Goal: Task Accomplishment & Management: Use online tool/utility

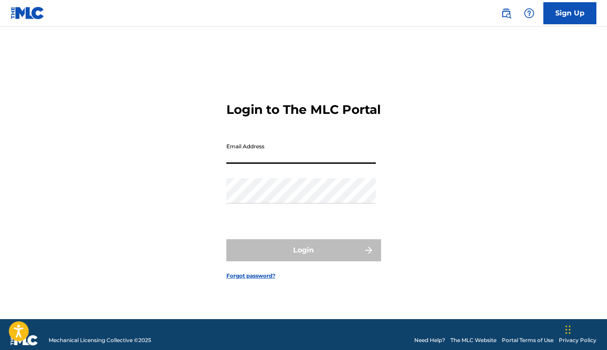
click at [237, 170] on div "Email Address" at bounding box center [300, 159] width 149 height 40
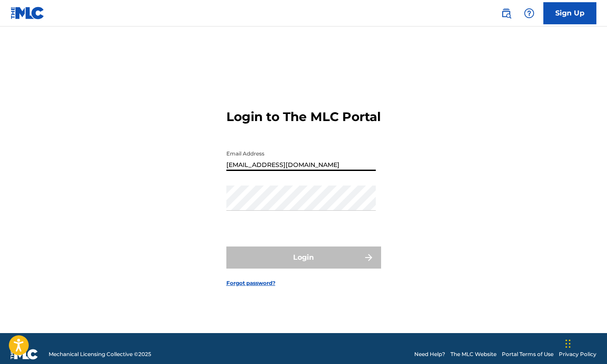
type input "[EMAIL_ADDRESS][DOMAIN_NAME]"
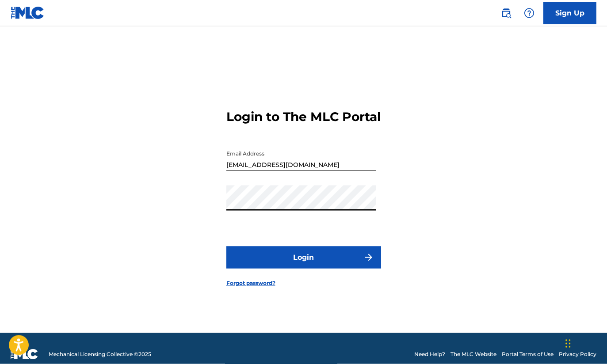
click at [319, 267] on button "Login" at bounding box center [303, 258] width 155 height 22
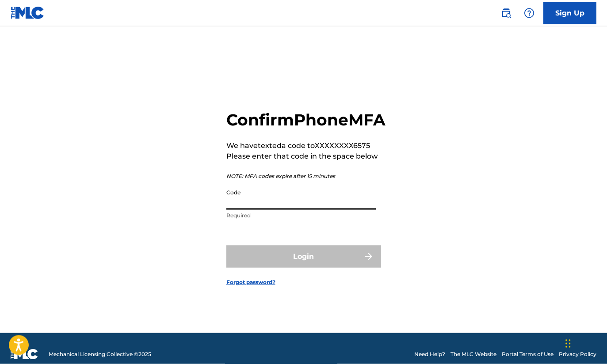
click at [247, 210] on input "Code" at bounding box center [300, 197] width 149 height 25
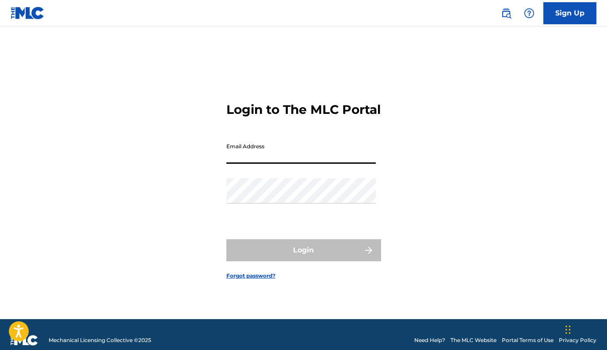
click at [255, 158] on input "Email Address" at bounding box center [300, 151] width 149 height 25
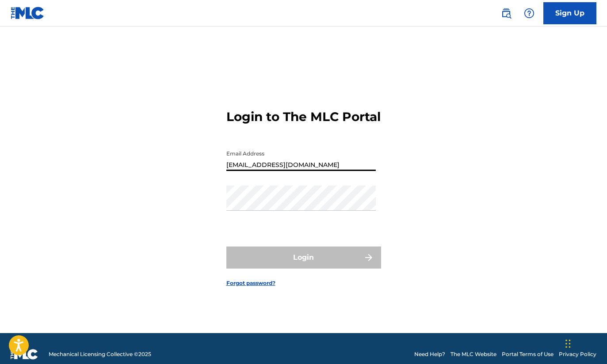
type input "[EMAIL_ADDRESS][DOMAIN_NAME]"
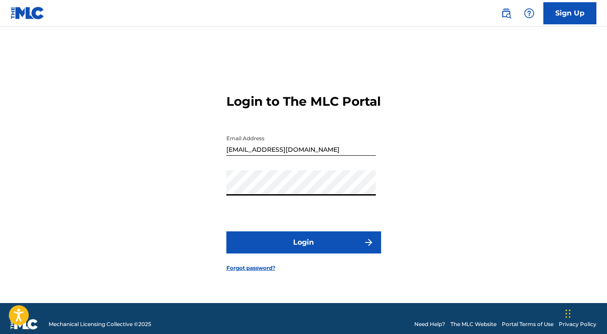
click at [287, 251] on button "Login" at bounding box center [303, 242] width 155 height 22
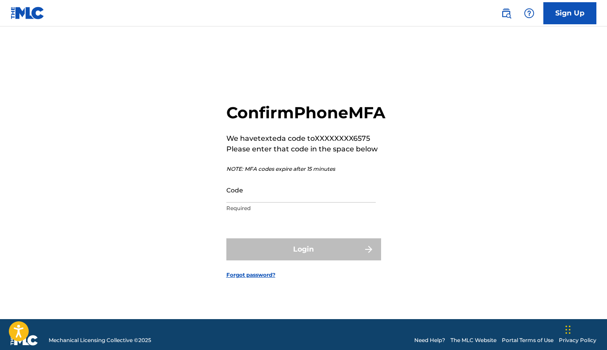
click at [270, 206] on div "Code Required" at bounding box center [300, 198] width 149 height 40
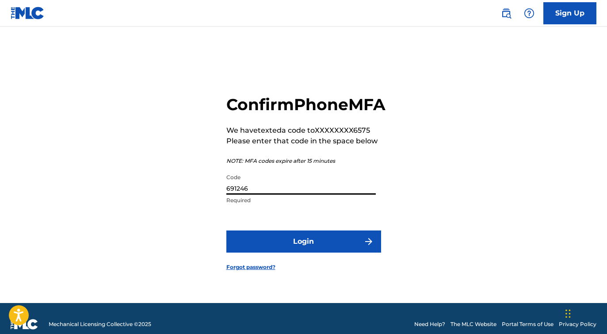
type input "691246"
click at [304, 250] on button "Login" at bounding box center [303, 241] width 155 height 22
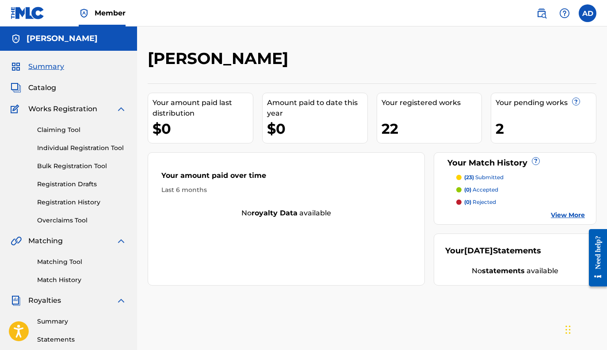
click at [519, 111] on div "Your pending works ? 2" at bounding box center [543, 118] width 106 height 51
click at [562, 211] on link "View More" at bounding box center [567, 215] width 34 height 9
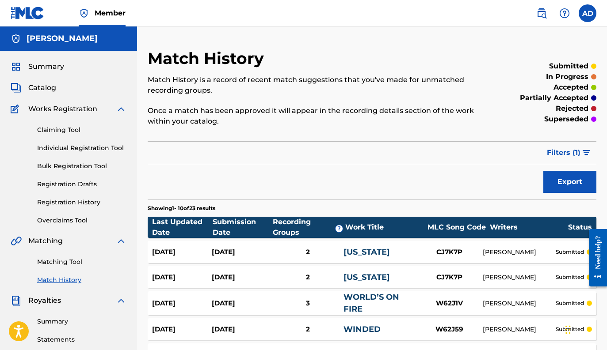
click at [383, 255] on link "[US_STATE]" at bounding box center [366, 252] width 46 height 10
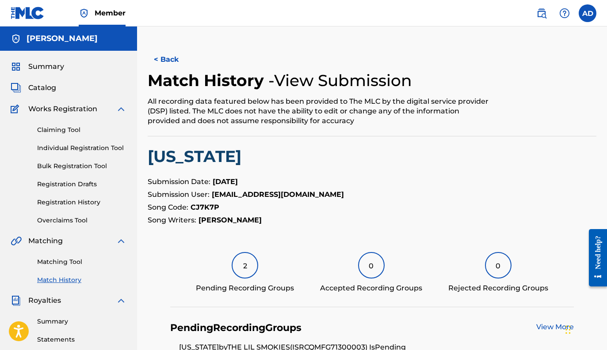
click at [65, 114] on span "Works Registration" at bounding box center [62, 109] width 69 height 11
click at [42, 84] on span "Catalog" at bounding box center [42, 88] width 28 height 11
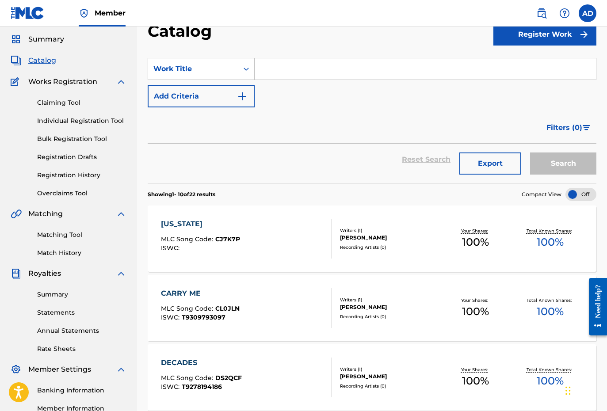
scroll to position [28, 0]
click at [245, 230] on div "[US_STATE] MLC Song Code : CJ7K7P ISWC :" at bounding box center [246, 238] width 171 height 40
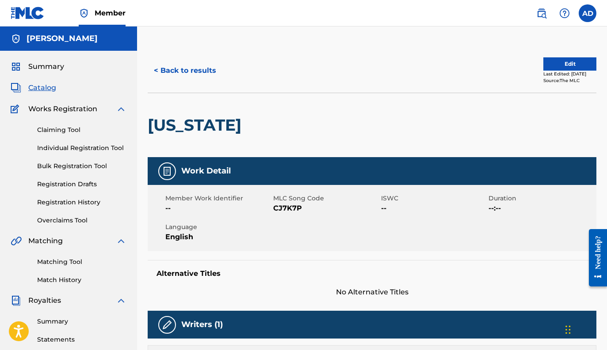
click at [65, 266] on link "Matching Tool" at bounding box center [81, 262] width 89 height 9
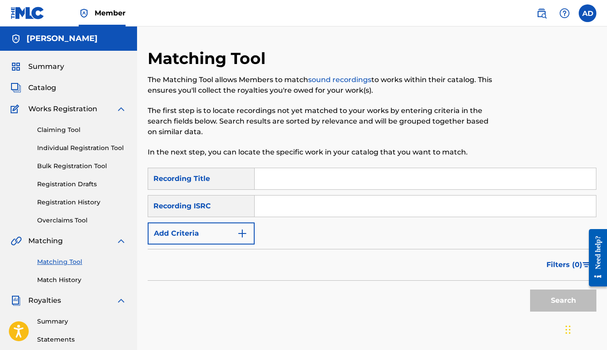
click at [297, 191] on div "SearchWithCriteria7d817ffe-eace-437a-8d13-4dee53dbe77d Recording Title SearchWi…" at bounding box center [372, 206] width 448 height 77
click at [239, 234] on img "Search Form" at bounding box center [242, 233] width 11 height 11
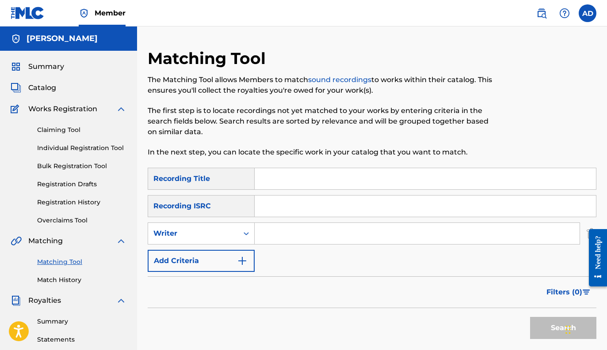
click at [243, 259] on img "Search Form" at bounding box center [242, 261] width 11 height 11
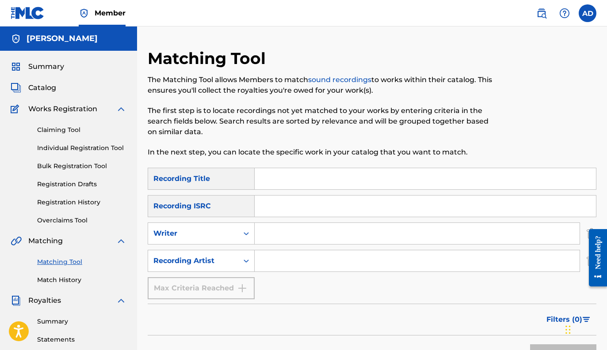
click at [283, 261] on input "Search Form" at bounding box center [416, 260] width 325 height 21
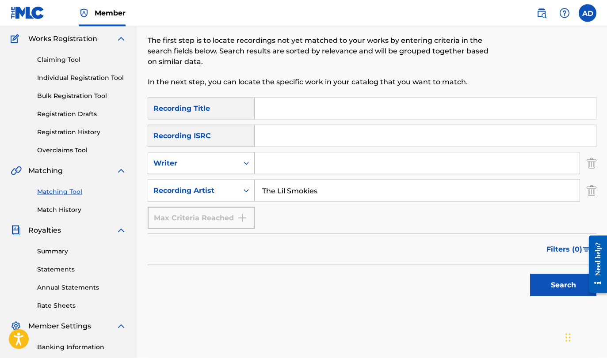
scroll to position [72, 0]
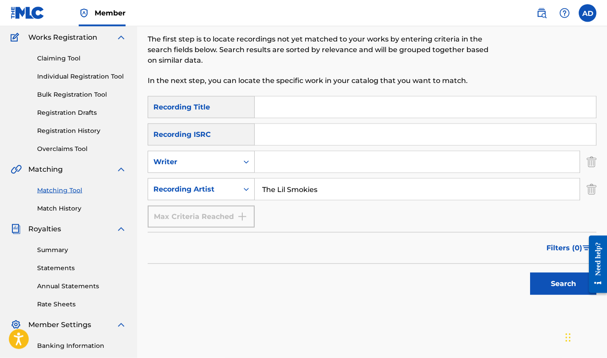
type input "The Lil Smokies"
click at [540, 281] on button "Search" at bounding box center [563, 284] width 66 height 22
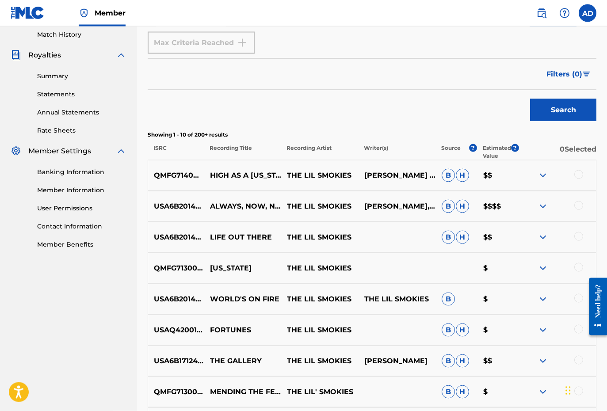
scroll to position [253, 0]
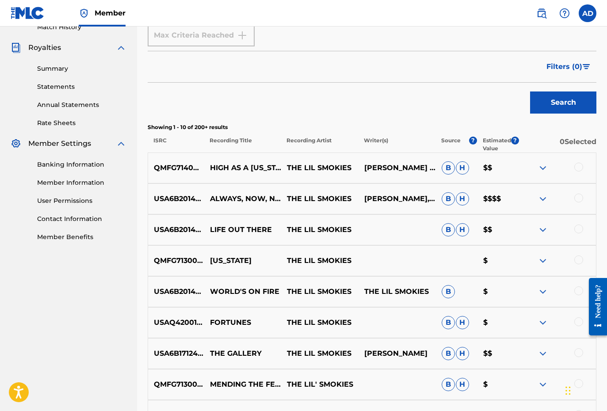
click at [579, 167] on div at bounding box center [578, 167] width 9 height 9
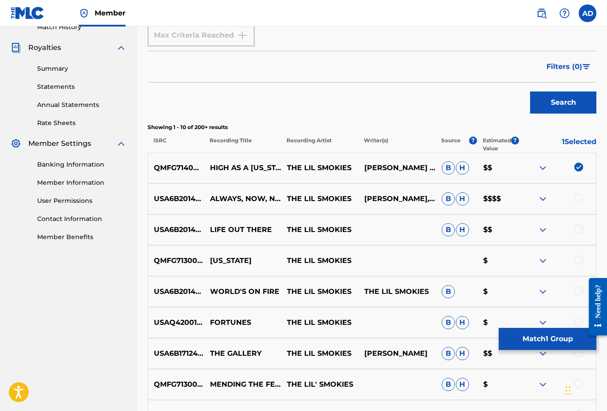
click at [537, 297] on button "Match 1 Group" at bounding box center [547, 339] width 98 height 22
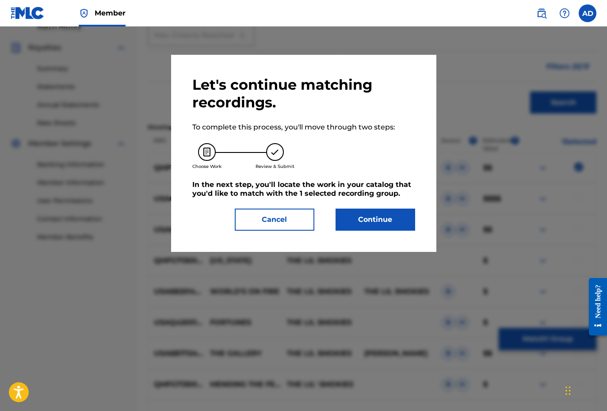
click at [382, 224] on button "Continue" at bounding box center [375, 220] width 80 height 22
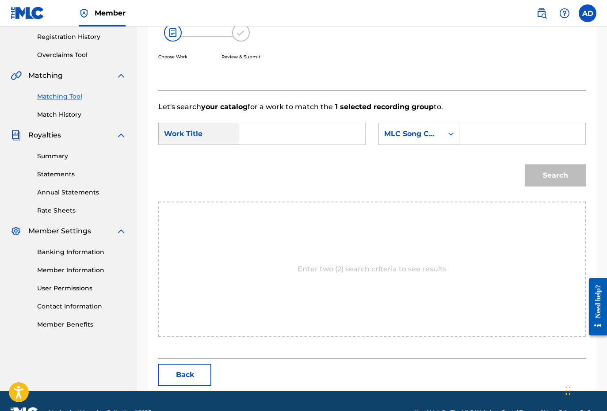
scroll to position [172, 0]
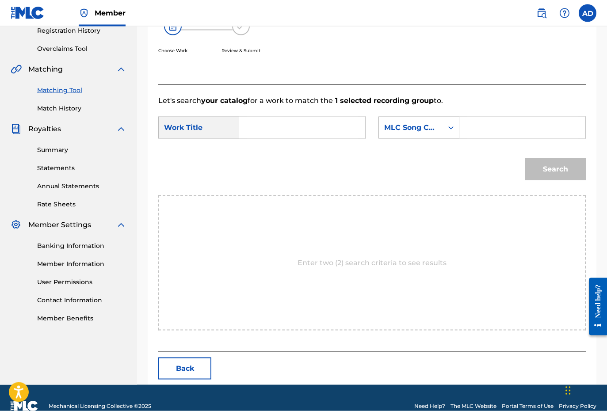
click at [411, 129] on div "MLC Song Code" at bounding box center [410, 127] width 53 height 11
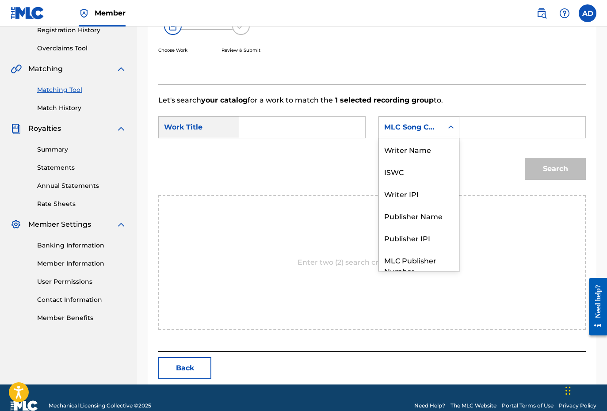
scroll to position [33, 0]
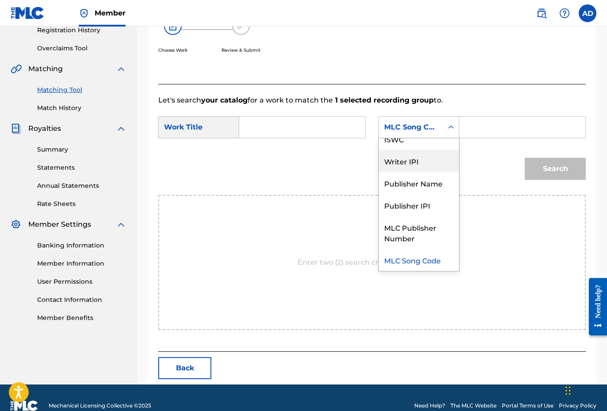
click at [81, 270] on div "Banking Information Member Information User Permissions Contact Information Mem…" at bounding box center [69, 276] width 116 height 93
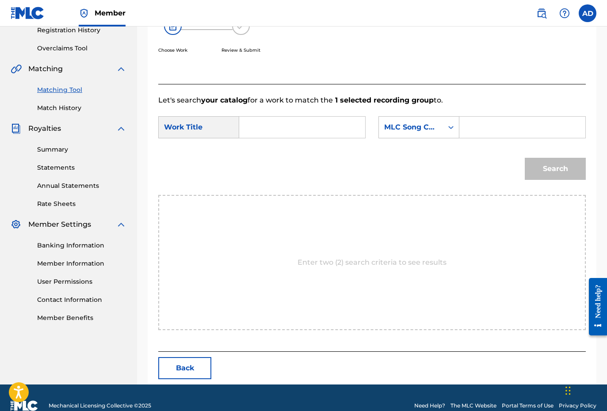
click at [81, 262] on link "Member Information" at bounding box center [81, 263] width 89 height 9
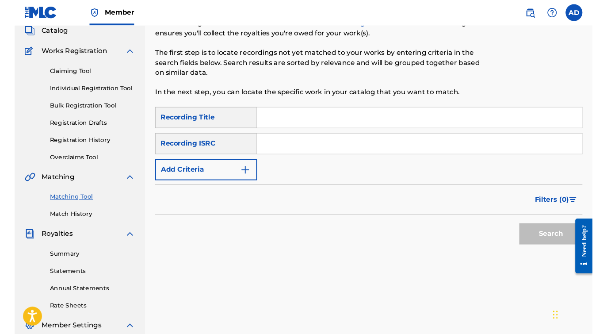
scroll to position [51, 0]
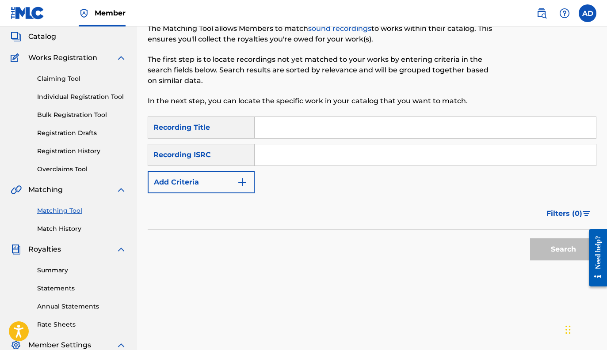
click at [242, 185] on img "Search Form" at bounding box center [242, 182] width 11 height 11
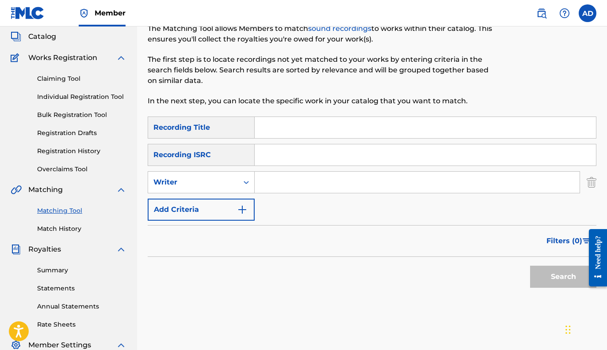
click at [243, 218] on button "Add Criteria" at bounding box center [201, 210] width 107 height 22
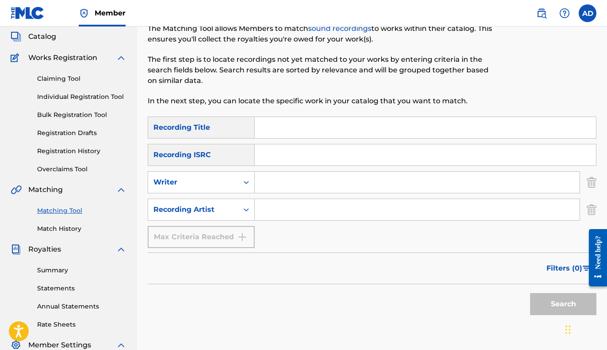
click at [290, 219] on input "Search Form" at bounding box center [416, 209] width 325 height 21
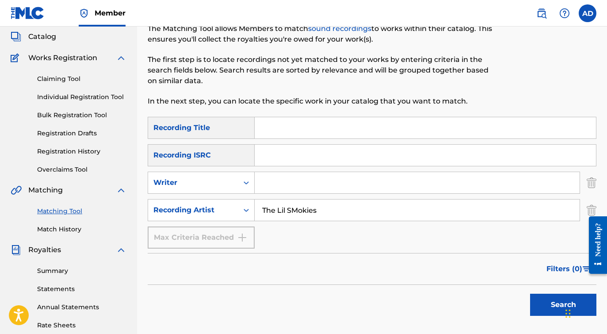
type input "The Lil SMokies"
click at [563, 297] on button "Search" at bounding box center [563, 304] width 66 height 22
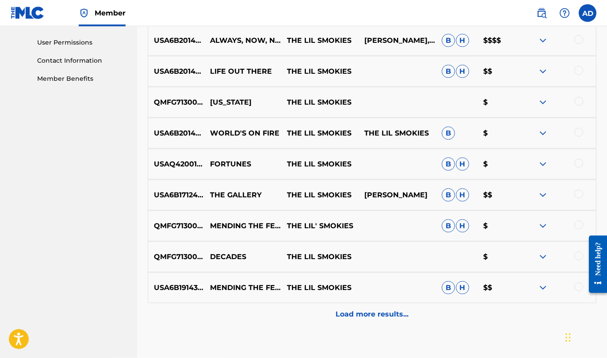
scroll to position [412, 0]
click at [377, 297] on p "Load more results..." at bounding box center [371, 314] width 73 height 11
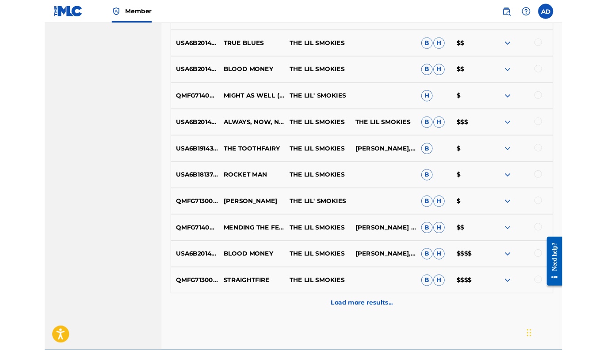
scroll to position [782, 0]
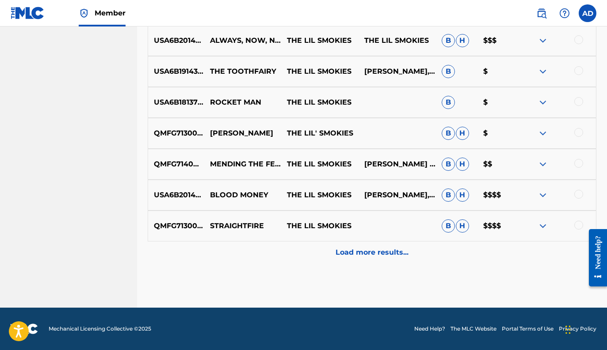
click at [376, 255] on p "Load more results..." at bounding box center [371, 252] width 73 height 11
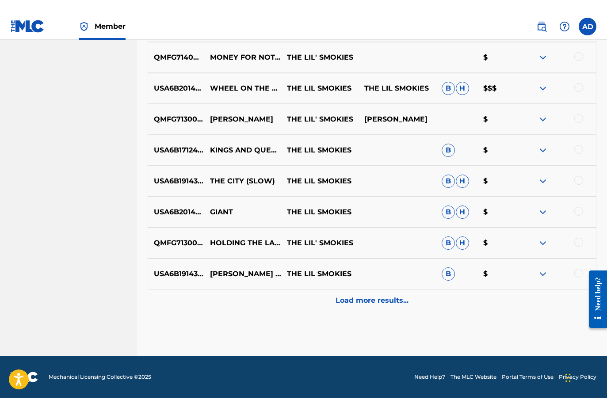
scroll to position [1031, 0]
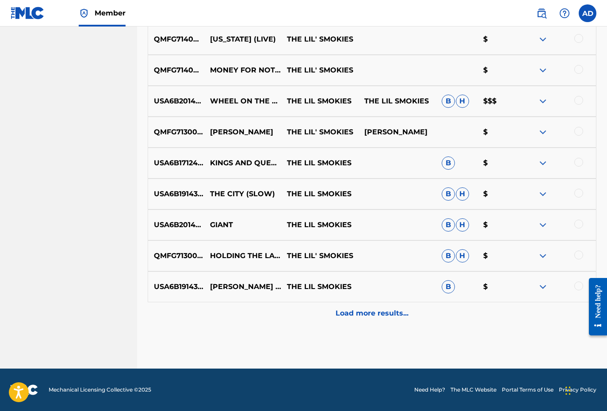
click at [380, 297] on div "Load more results..." at bounding box center [372, 313] width 448 height 22
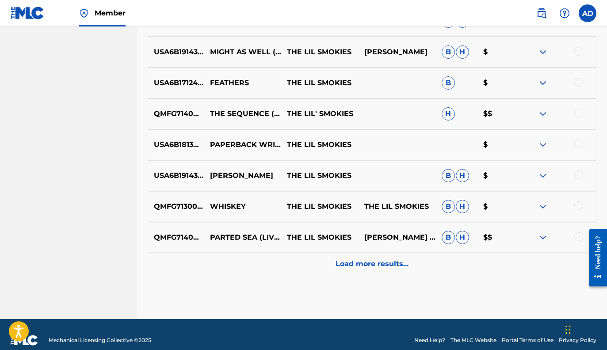
scroll to position [1395, 0]
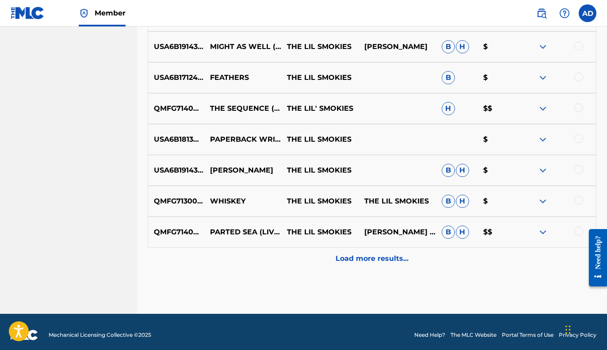
click at [373, 262] on p "Load more results..." at bounding box center [371, 259] width 73 height 11
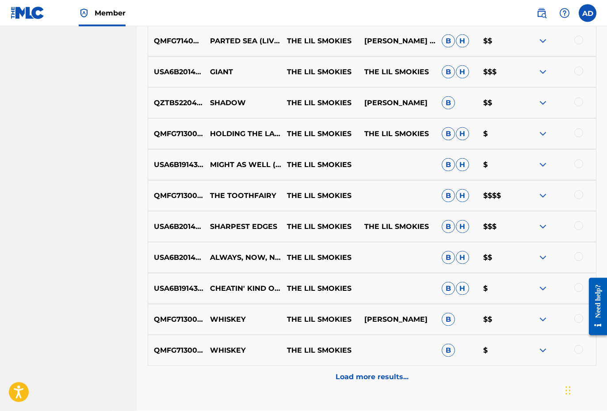
scroll to position [1586, 0]
click at [372, 297] on div "Load more results..." at bounding box center [372, 376] width 448 height 22
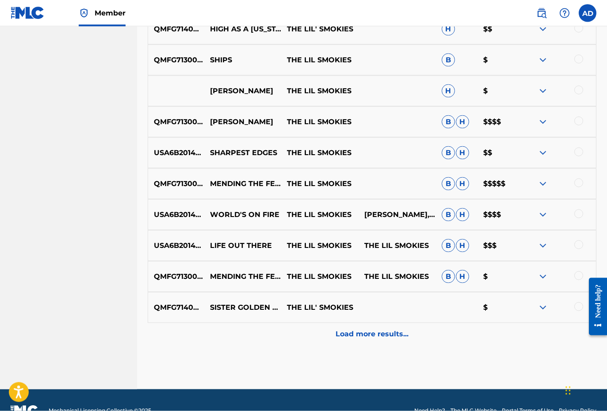
scroll to position [1939, 0]
click at [344, 183] on p "THE LIL SMOKIES" at bounding box center [319, 183] width 77 height 11
click at [543, 186] on img at bounding box center [542, 183] width 11 height 11
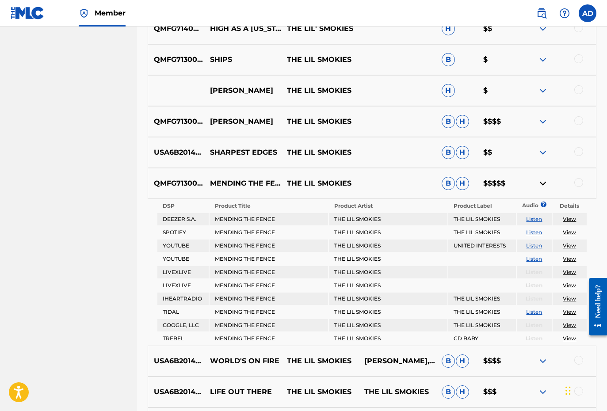
click at [543, 186] on img at bounding box center [542, 183] width 11 height 11
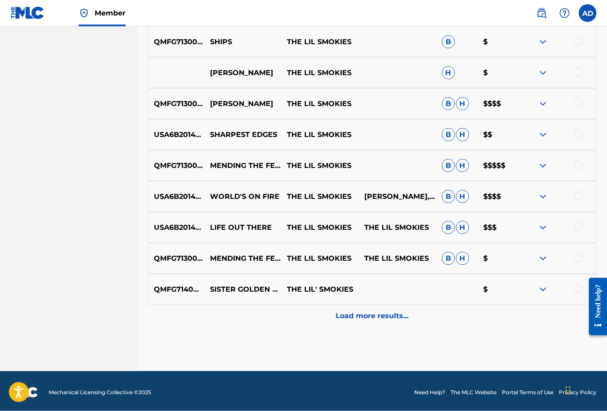
scroll to position [1957, 0]
click at [382, 297] on p "Load more results..." at bounding box center [371, 315] width 73 height 11
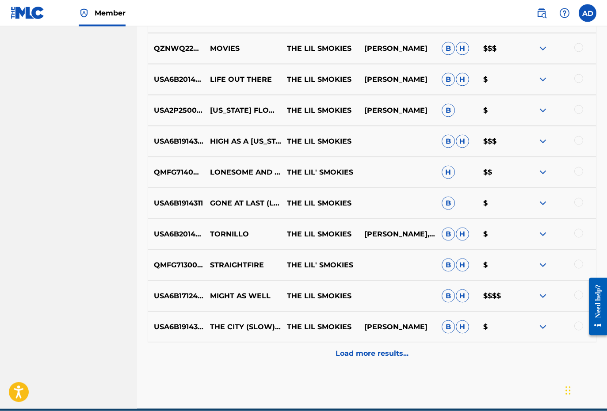
scroll to position [2228, 0]
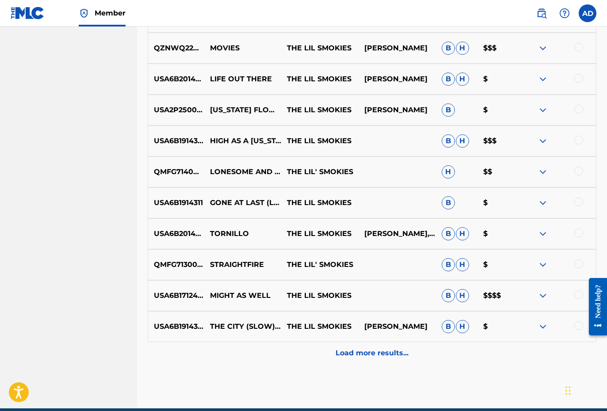
click at [376, 297] on div "Load more results..." at bounding box center [372, 353] width 448 height 22
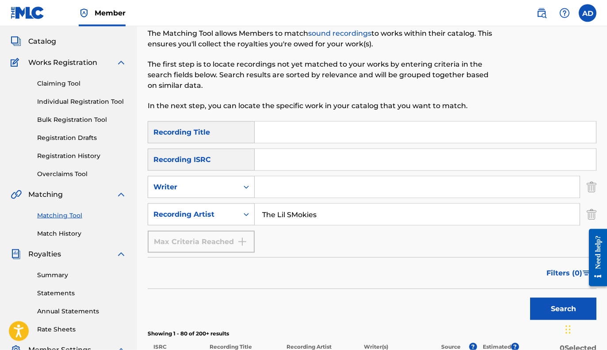
scroll to position [0, 0]
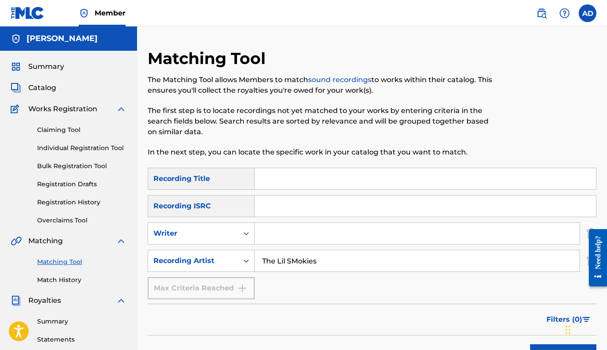
click at [80, 201] on link "Registration History" at bounding box center [81, 202] width 89 height 9
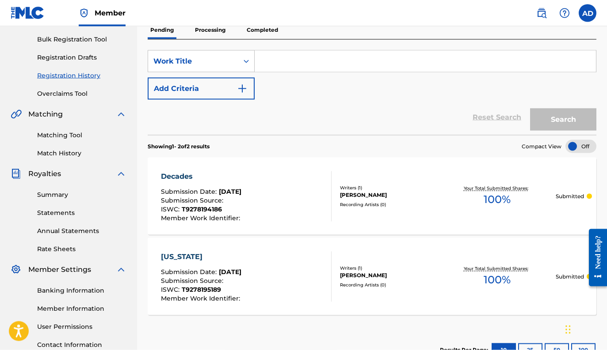
scroll to position [77, 0]
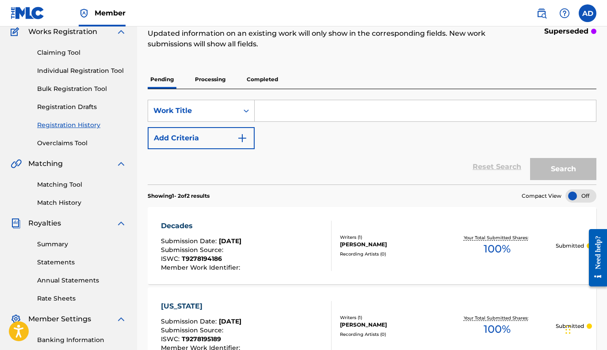
click at [263, 81] on p "Completed" at bounding box center [262, 79] width 37 height 19
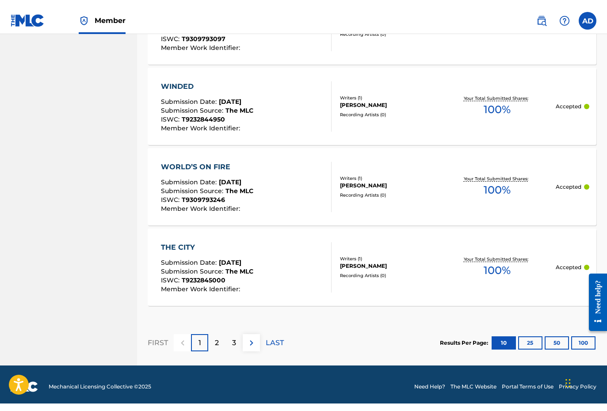
scroll to position [813, 0]
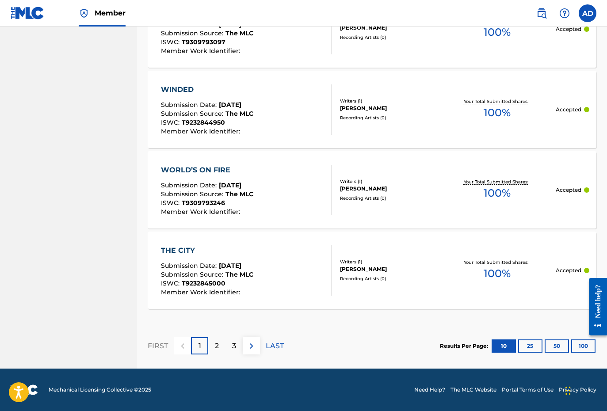
click at [218, 297] on div "2" at bounding box center [216, 345] width 17 height 17
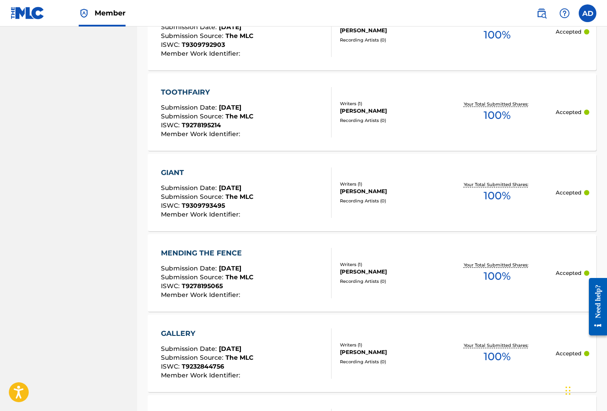
scroll to position [613, 0]
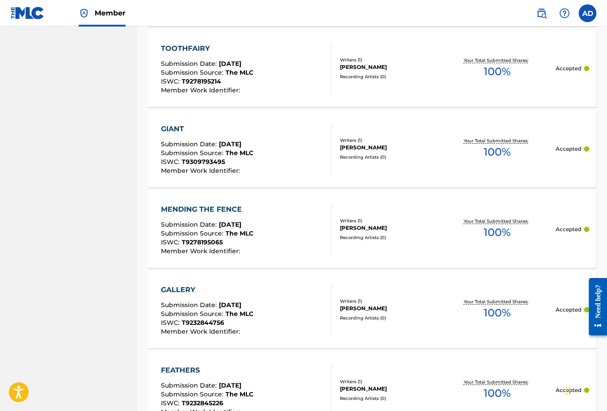
click at [396, 224] on div "[PERSON_NAME]" at bounding box center [389, 228] width 98 height 8
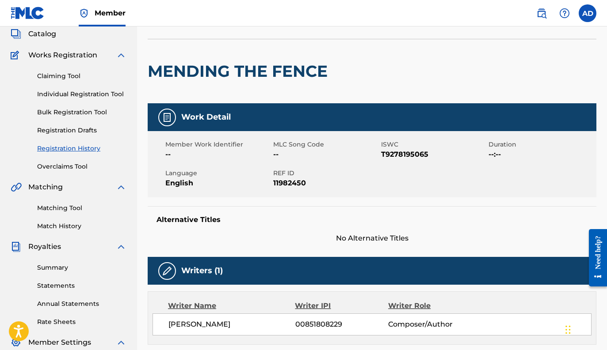
scroll to position [53, 0]
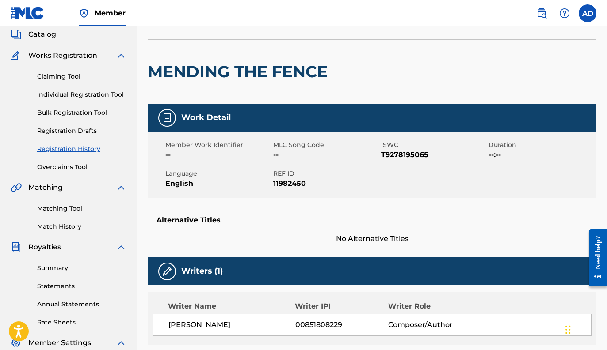
click at [70, 225] on link "Match History" at bounding box center [81, 226] width 89 height 9
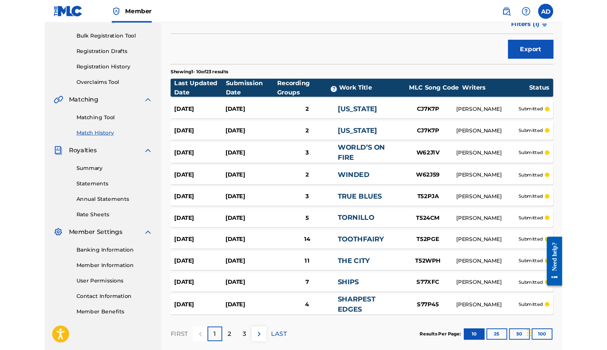
scroll to position [149, 0]
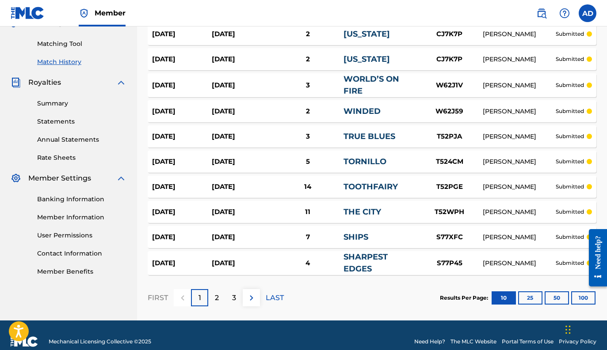
click at [217, 293] on p "2" at bounding box center [217, 298] width 4 height 11
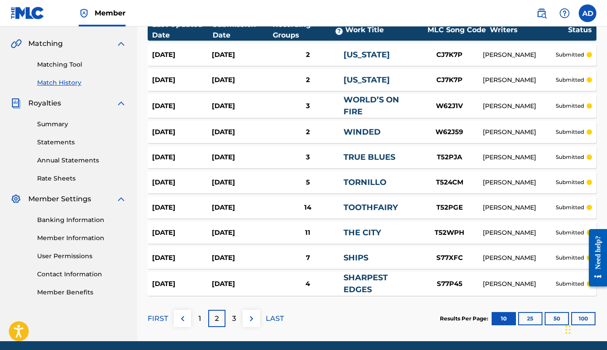
click at [239, 297] on div "3" at bounding box center [233, 318] width 17 height 17
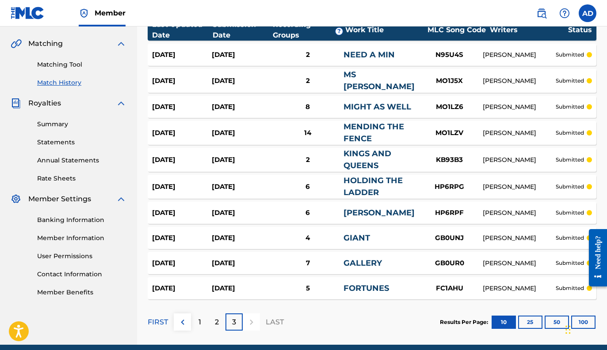
click at [361, 122] on link "MENDING THE FENCE" at bounding box center [373, 133] width 61 height 22
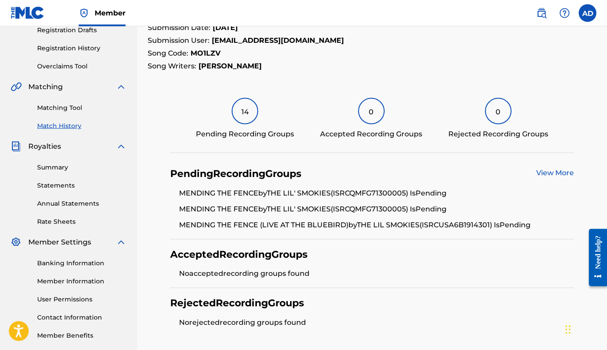
scroll to position [150, 0]
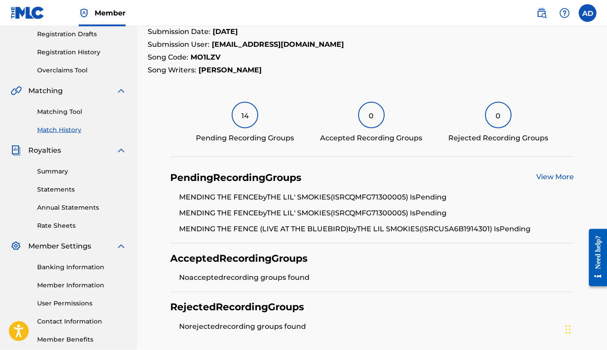
click at [552, 180] on link "View More" at bounding box center [555, 177] width 38 height 8
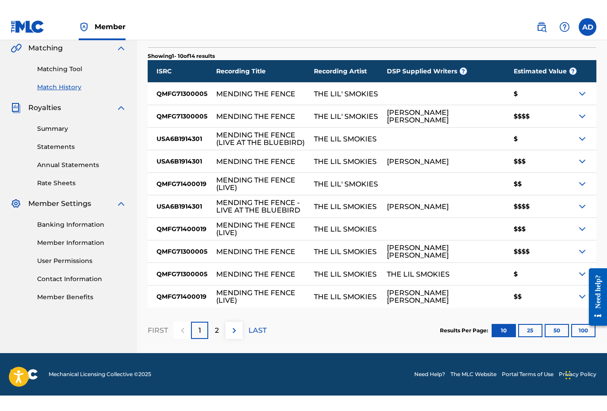
scroll to position [178, 0]
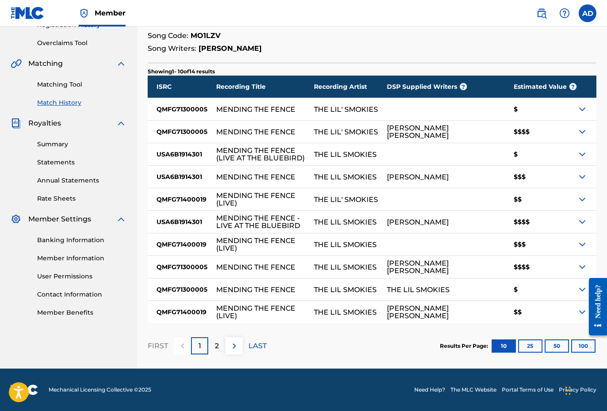
click at [218, 297] on p "2" at bounding box center [217, 346] width 4 height 11
click at [67, 87] on link "Matching Tool" at bounding box center [81, 84] width 89 height 9
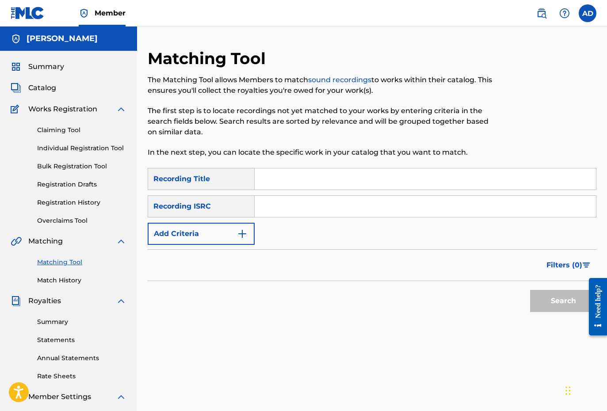
click at [232, 236] on button "Add Criteria" at bounding box center [201, 234] width 107 height 22
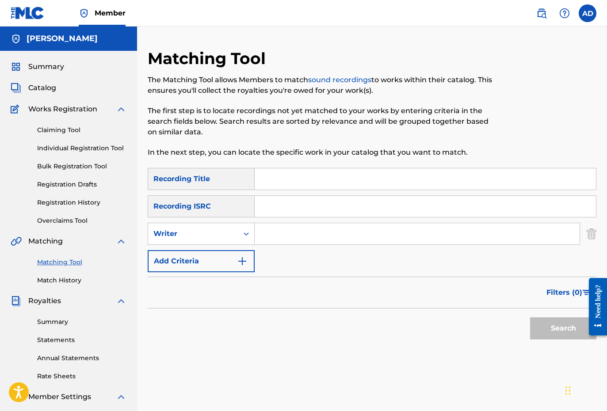
click at [245, 262] on img "Search Form" at bounding box center [242, 261] width 11 height 11
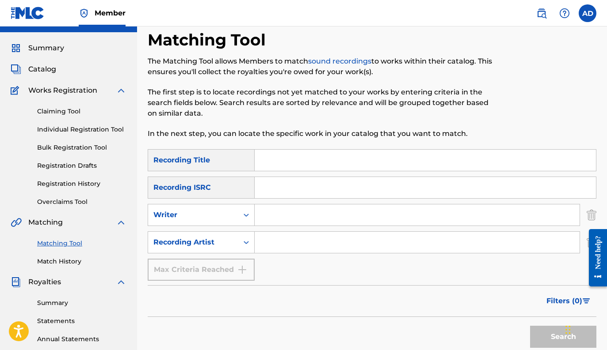
scroll to position [18, 0]
click at [274, 247] on input "Search Form" at bounding box center [416, 242] width 325 height 21
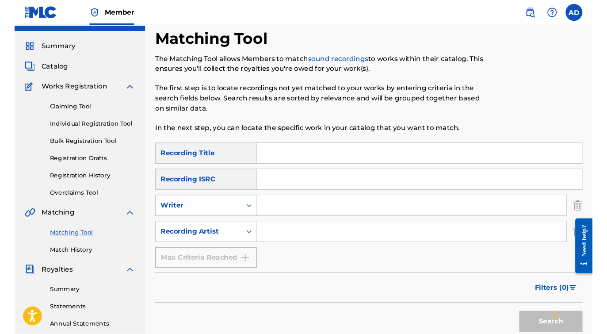
scroll to position [19, 0]
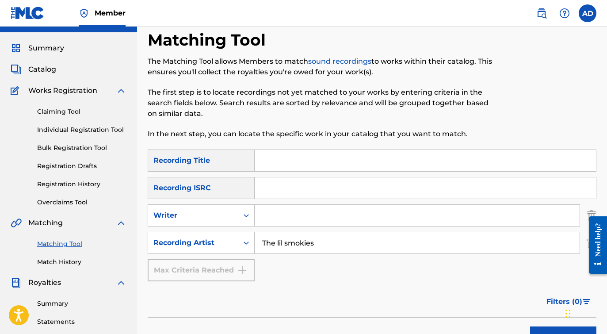
type input "The lil smokies"
click at [563, 297] on button "Search" at bounding box center [563, 337] width 66 height 22
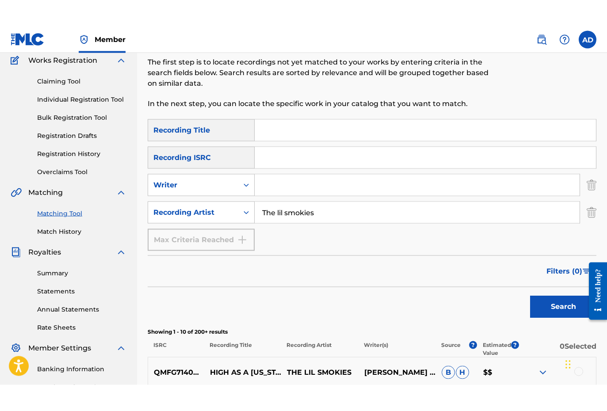
scroll to position [76, 0]
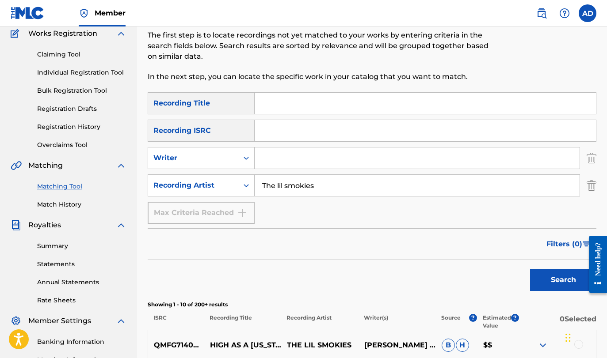
click at [534, 274] on button "Search" at bounding box center [563, 280] width 66 height 22
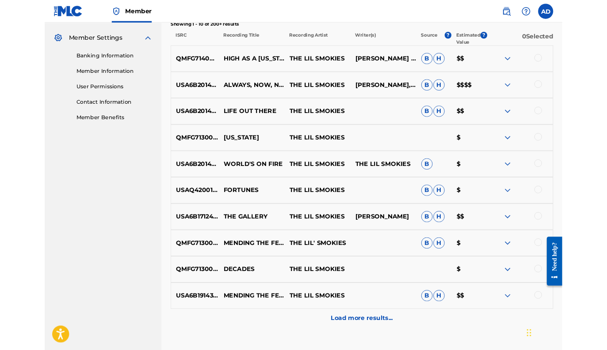
scroll to position [473, 0]
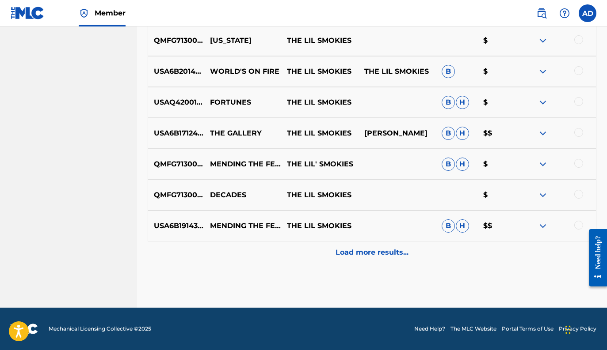
click at [400, 253] on p "Load more results..." at bounding box center [371, 252] width 73 height 11
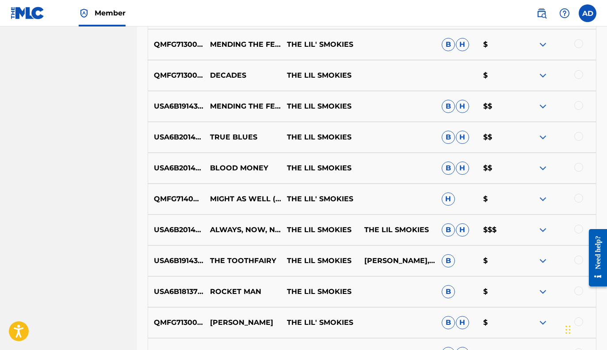
scroll to position [782, 0]
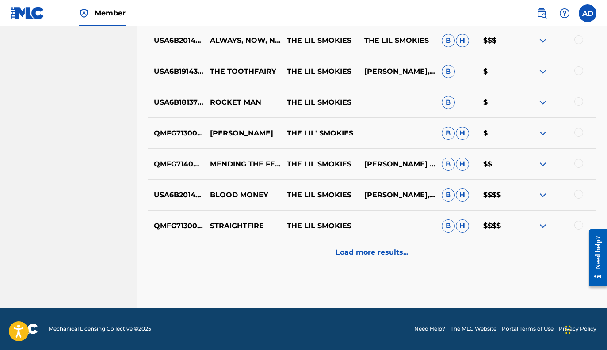
click at [415, 247] on div "Load more results..." at bounding box center [372, 253] width 448 height 22
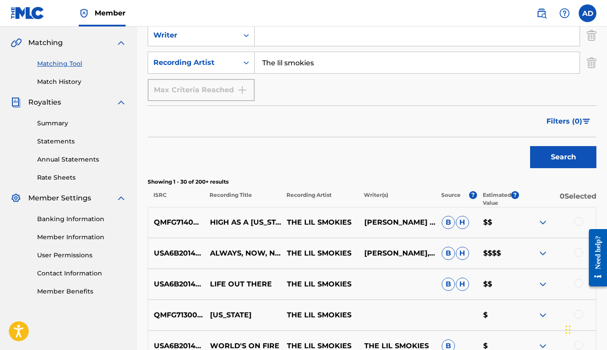
click at [577, 118] on span "Filters ( 0 )" at bounding box center [564, 121] width 36 height 11
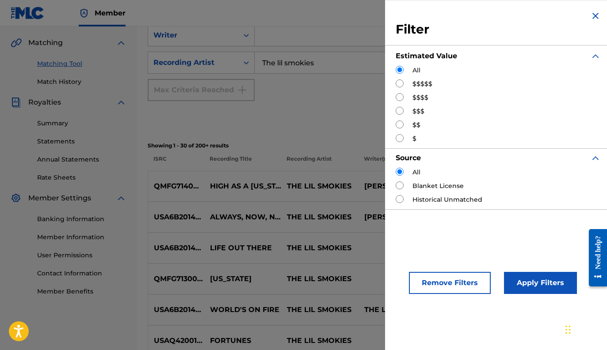
click at [398, 85] on input "Search Form" at bounding box center [399, 84] width 8 height 8
radio input "true"
click at [537, 287] on button "Apply Filters" at bounding box center [540, 283] width 73 height 22
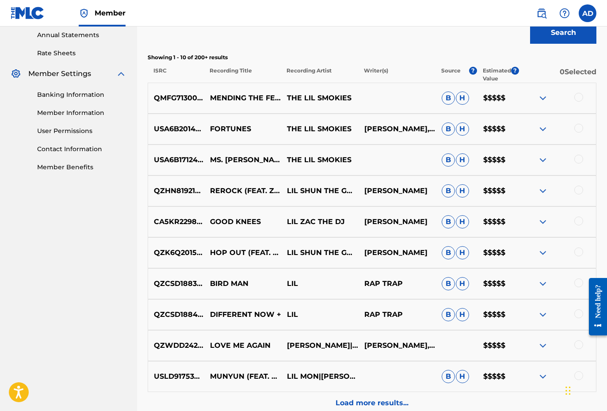
scroll to position [323, 0]
click at [543, 99] on img at bounding box center [542, 98] width 11 height 11
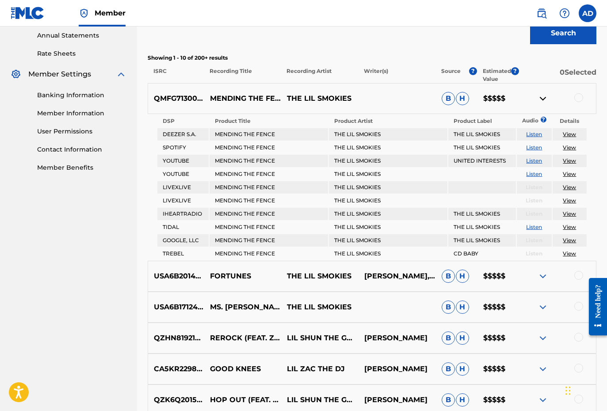
click at [543, 99] on img at bounding box center [542, 98] width 11 height 11
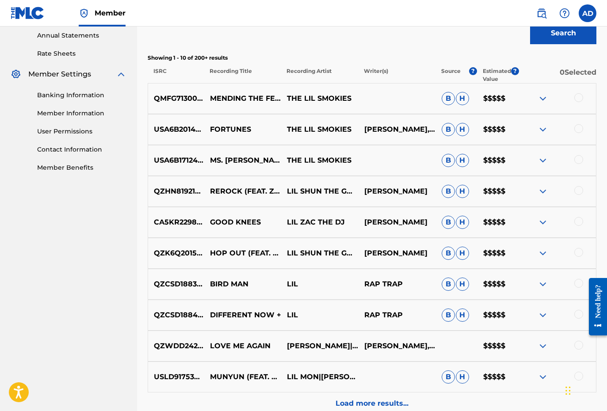
click at [202, 98] on p "QMFG71300005" at bounding box center [176, 98] width 56 height 11
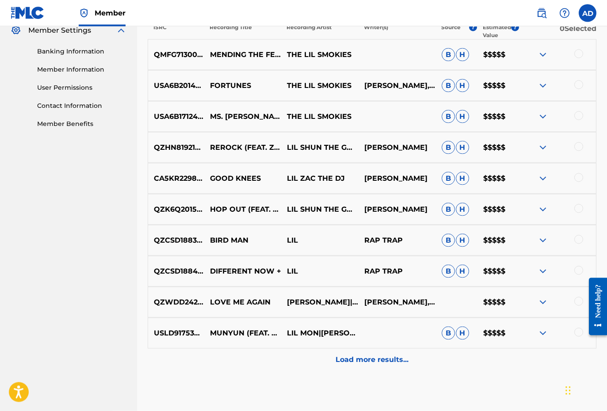
scroll to position [367, 0]
click at [371, 297] on p "Load more results..." at bounding box center [371, 359] width 73 height 11
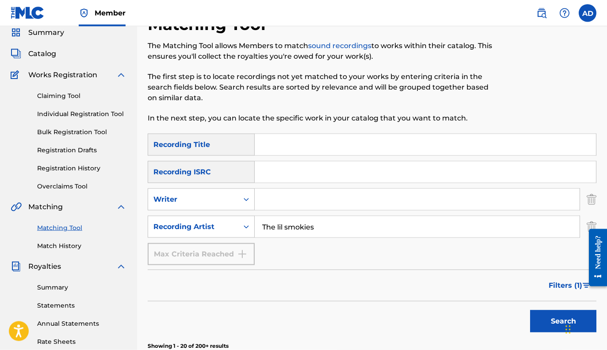
scroll to position [0, 0]
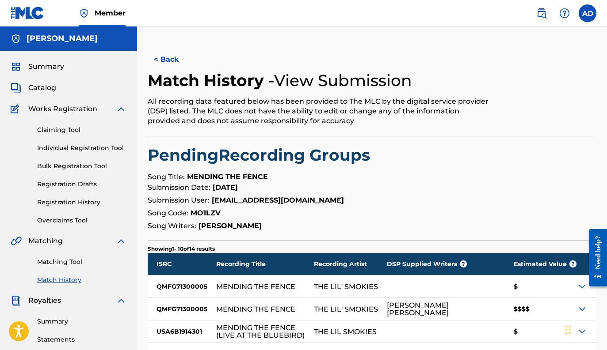
click at [48, 68] on span "Summary" at bounding box center [46, 66] width 36 height 11
